Goal: Find specific page/section: Find specific page/section

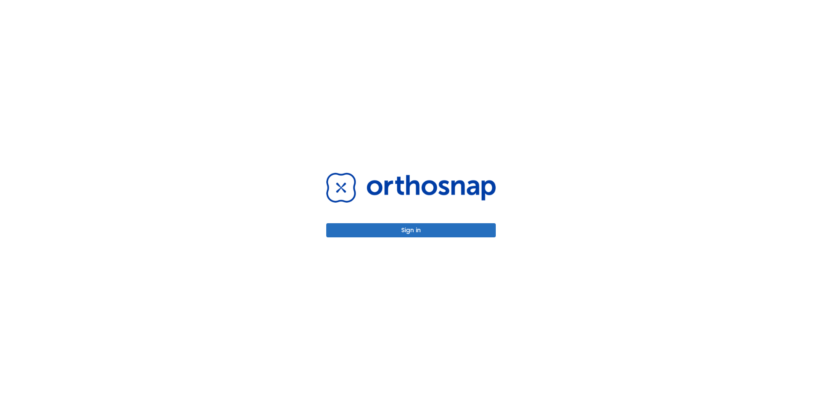
click at [406, 229] on button "Sign in" at bounding box center [411, 230] width 170 height 14
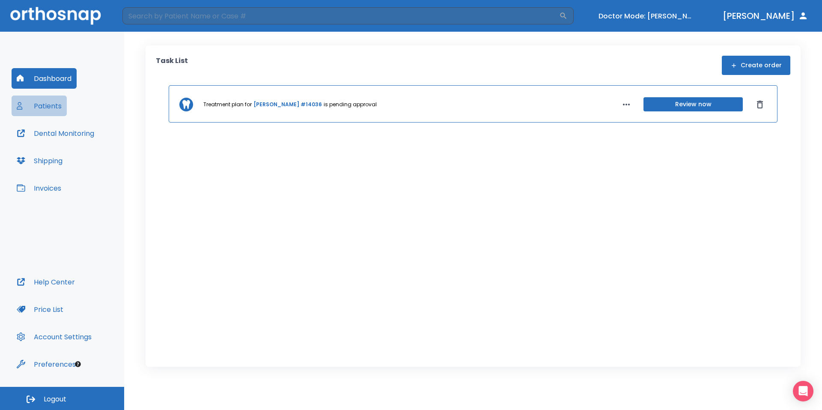
click at [63, 110] on button "Patients" at bounding box center [39, 105] width 55 height 21
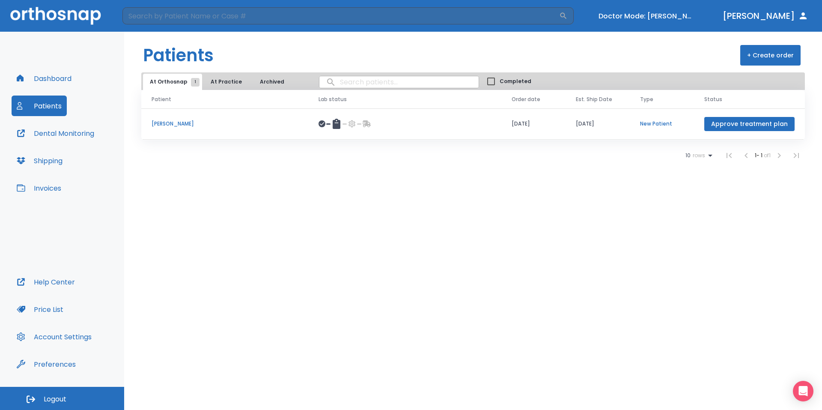
click at [196, 122] on p "Sheryl Javier" at bounding box center [225, 124] width 146 height 8
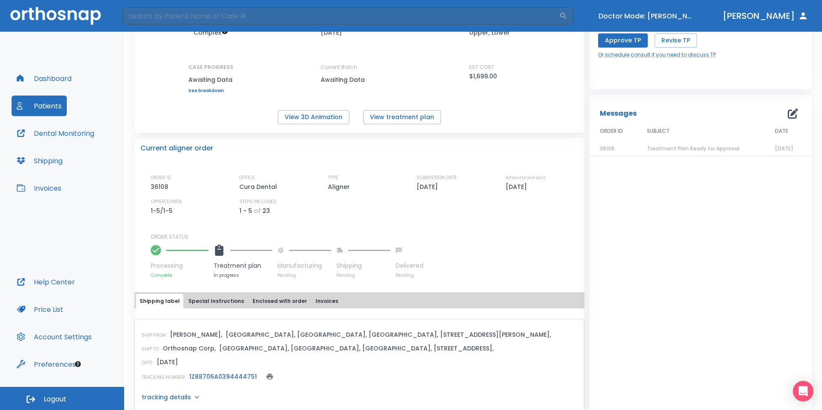
scroll to position [102, 0]
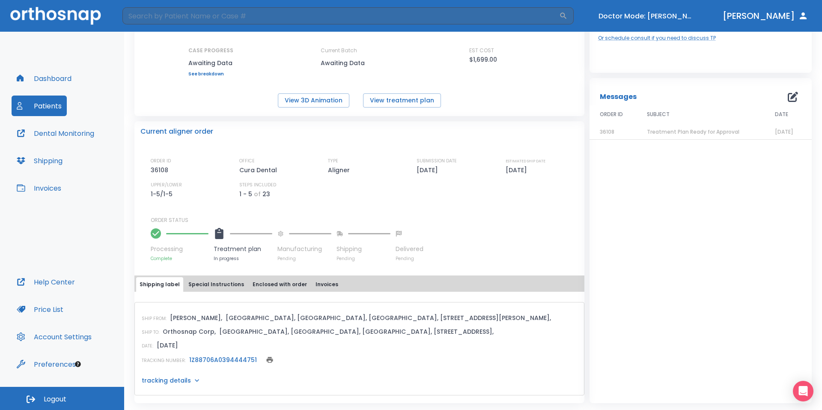
click at [685, 129] on span "Treatment Plan Ready for Approval" at bounding box center [693, 131] width 92 height 7
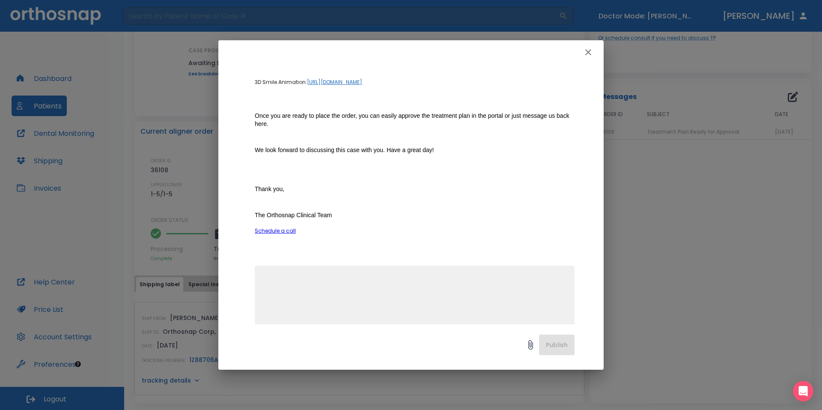
scroll to position [0, 0]
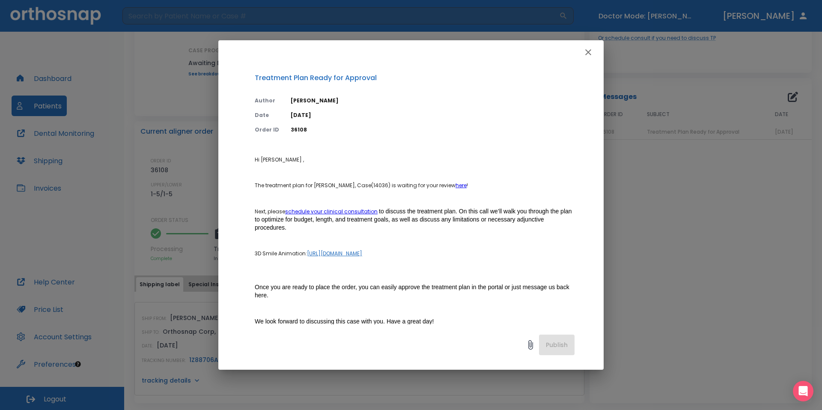
click at [590, 53] on icon "button" at bounding box center [588, 52] width 10 height 10
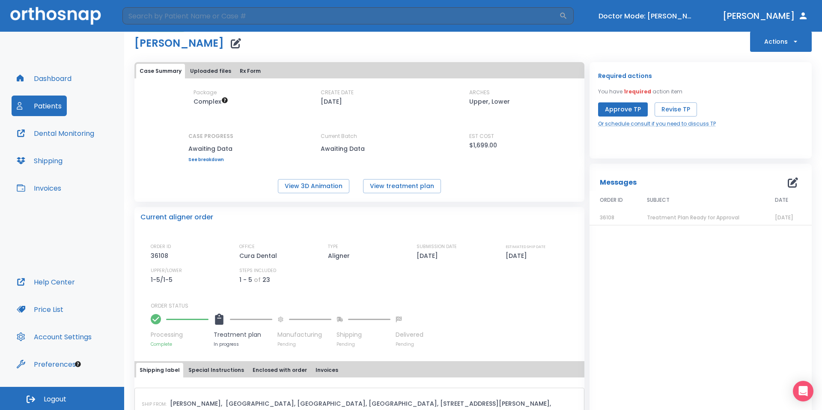
scroll to position [102, 0]
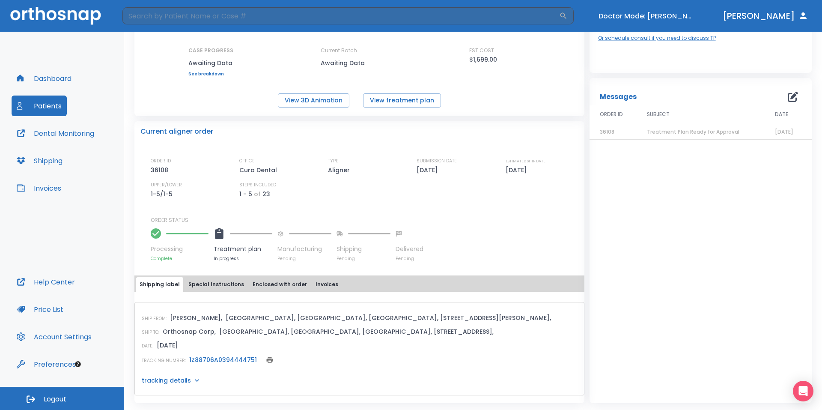
click at [57, 192] on button "Invoices" at bounding box center [39, 188] width 55 height 21
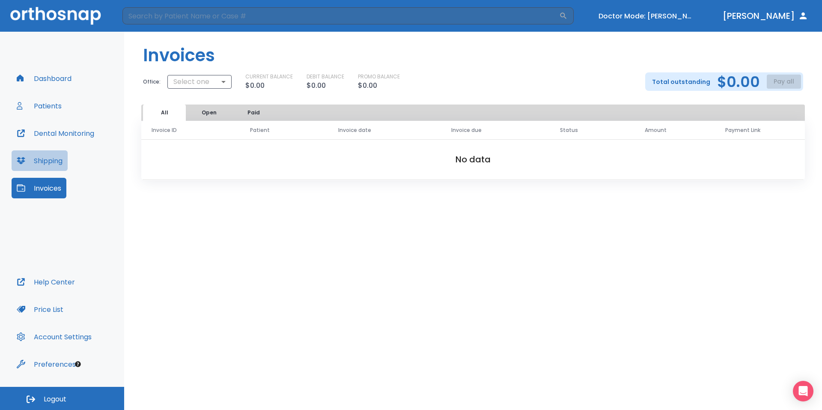
click at [59, 168] on button "Shipping" at bounding box center [40, 160] width 56 height 21
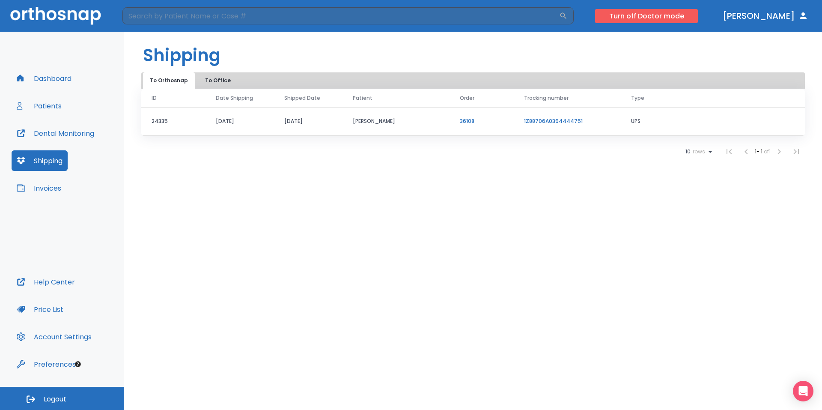
click at [694, 22] on button "Turn off Doctor mode" at bounding box center [646, 16] width 103 height 14
click at [669, 15] on button "Turn off Doctor mode" at bounding box center [646, 16] width 103 height 14
